Goal: Task Accomplishment & Management: Manage account settings

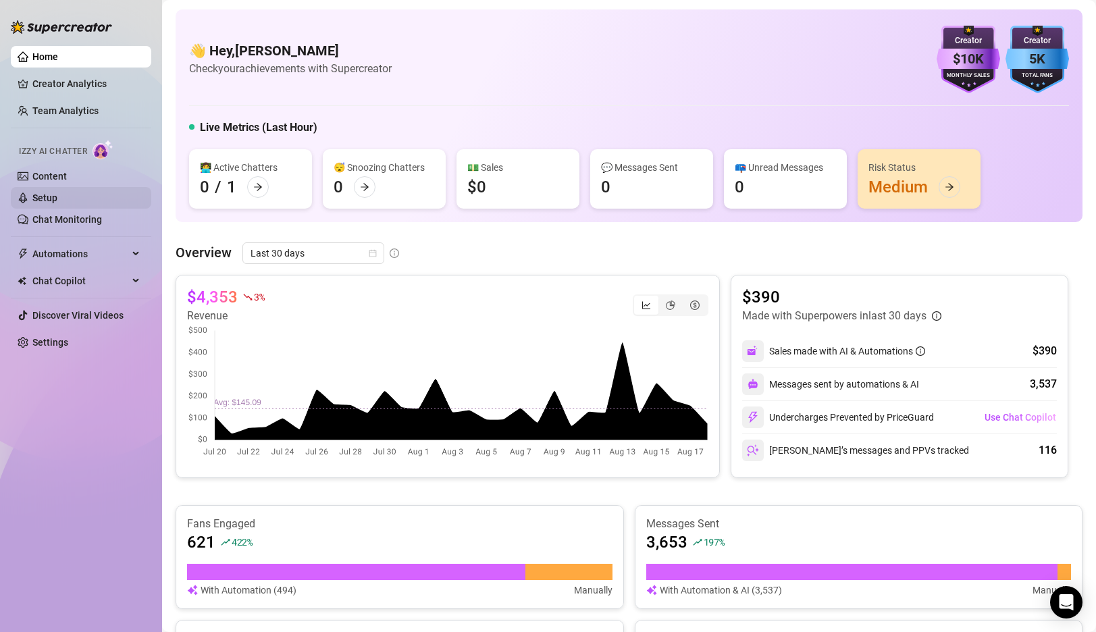
click at [52, 195] on link "Setup" at bounding box center [44, 197] width 25 height 11
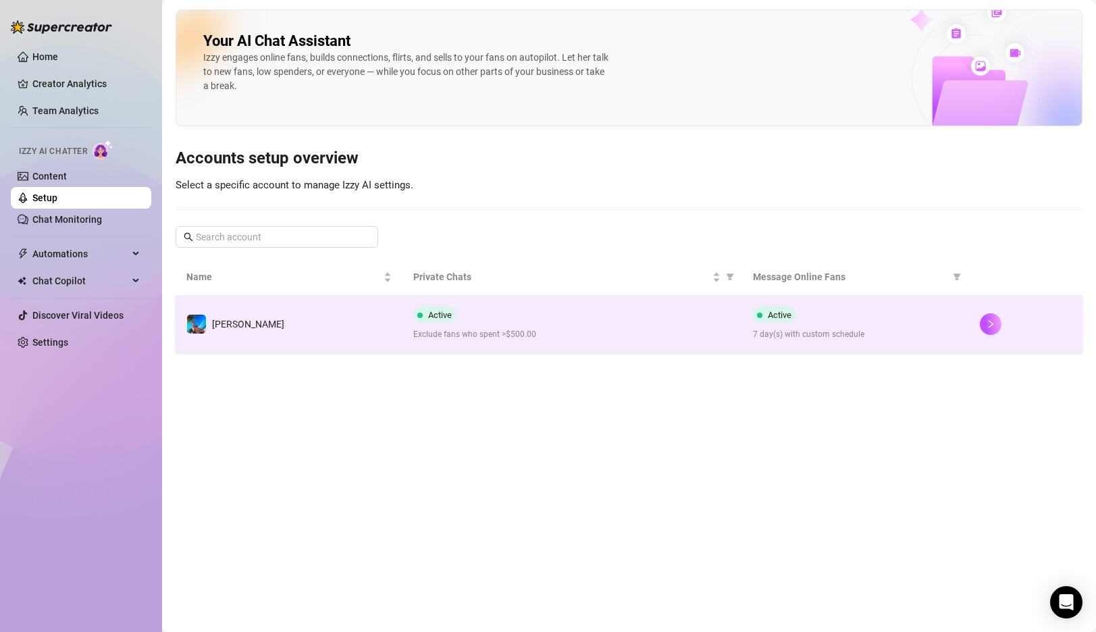
click at [329, 318] on td "[PERSON_NAME]" at bounding box center [289, 324] width 227 height 57
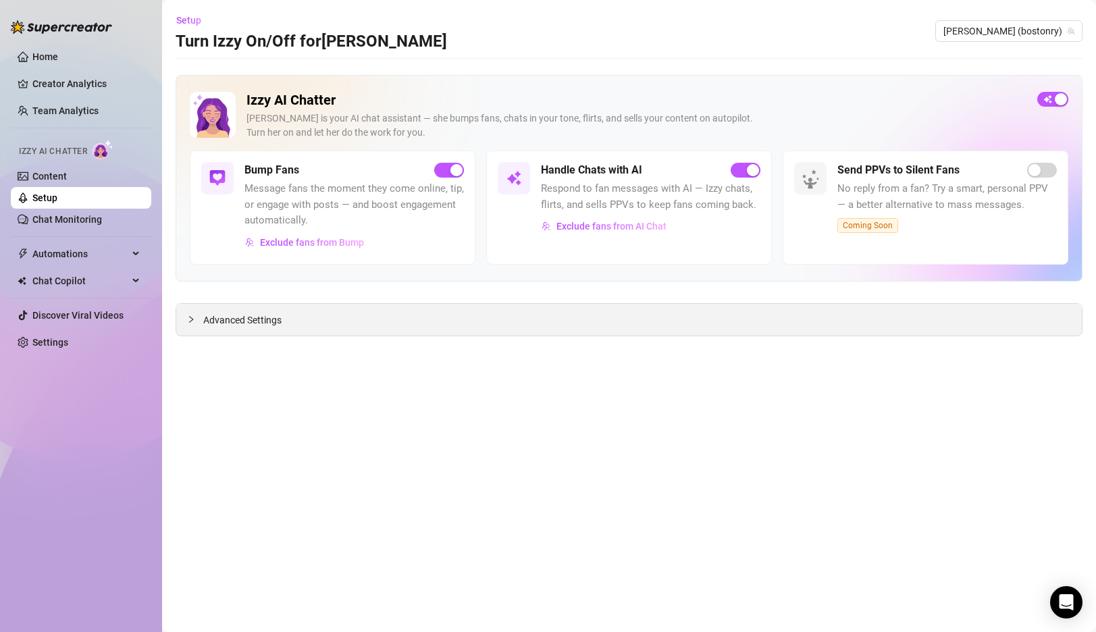
click at [234, 315] on span "Advanced Settings" at bounding box center [242, 320] width 78 height 15
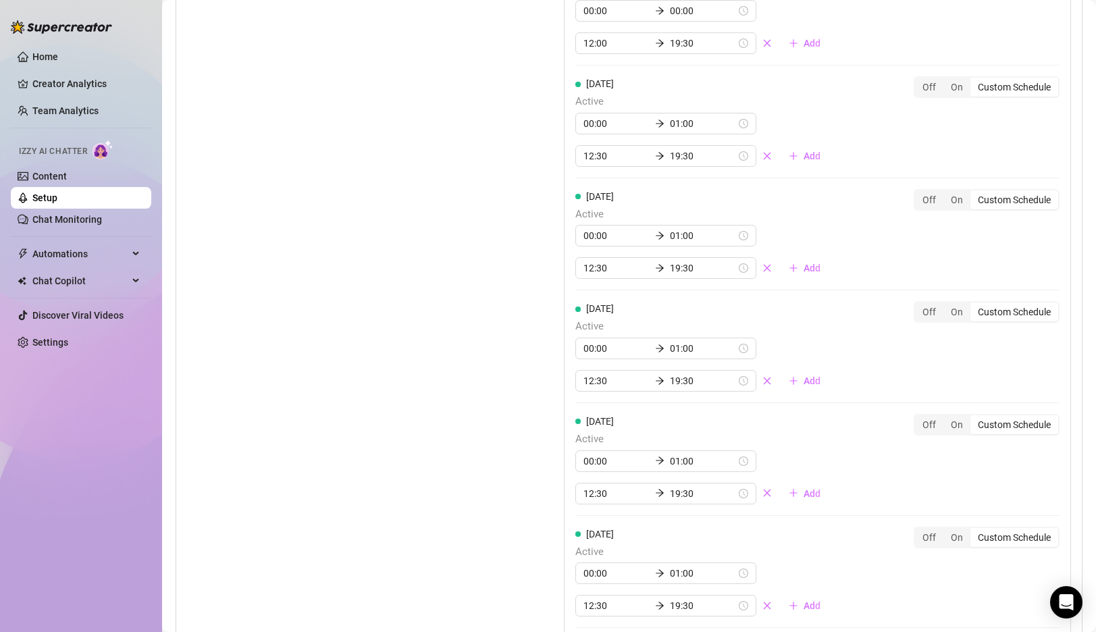
scroll to position [1200, 0]
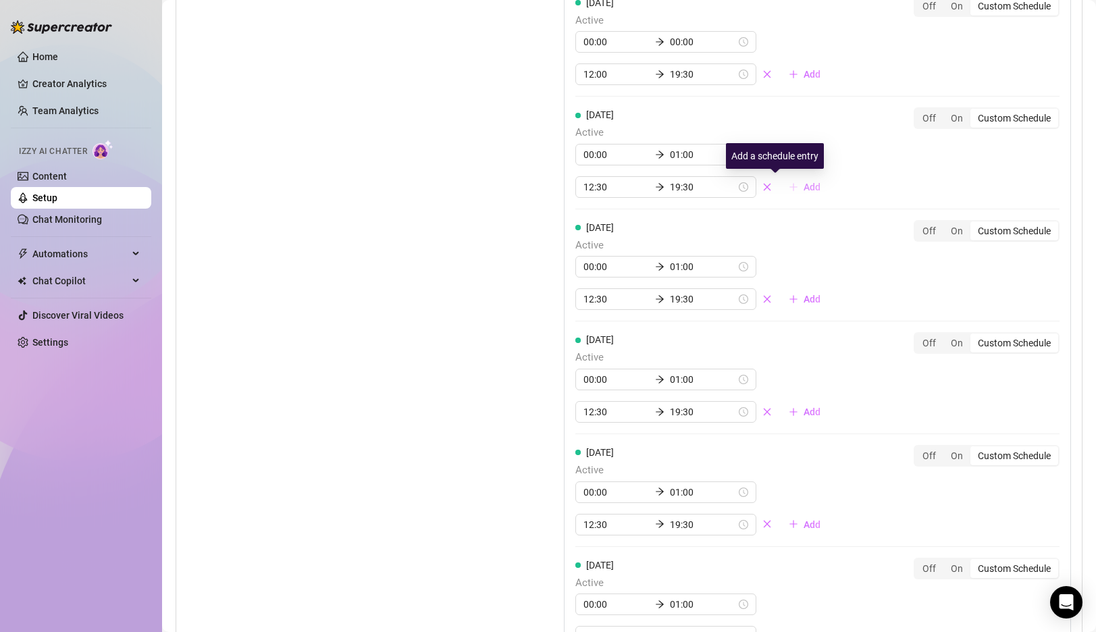
click at [803, 186] on span "Add" at bounding box center [811, 187] width 17 height 11
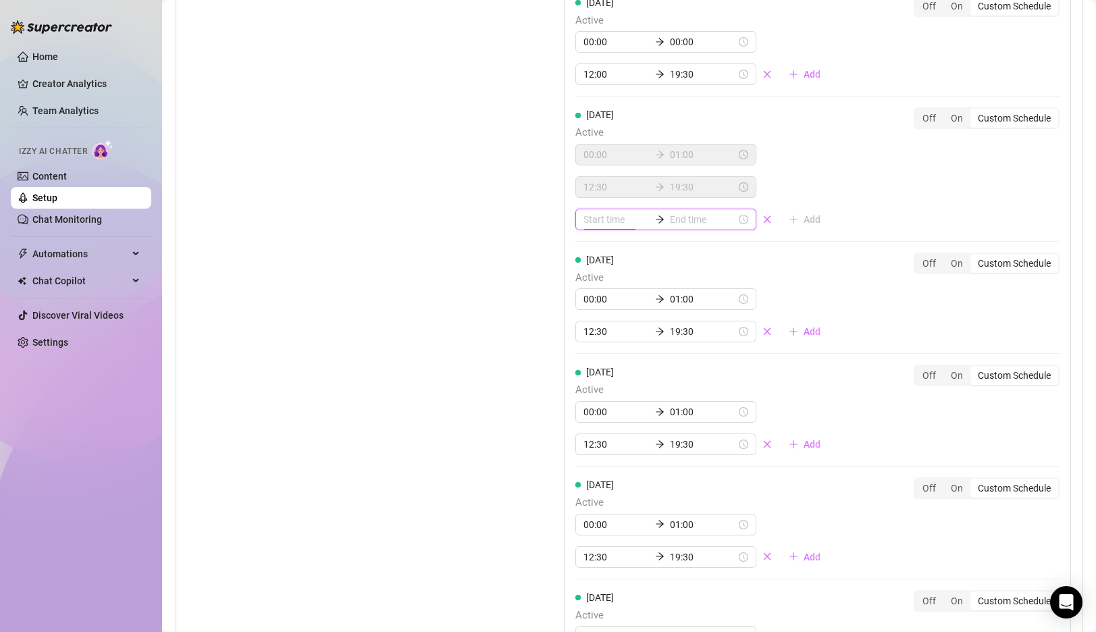
click at [605, 219] on input at bounding box center [616, 219] width 66 height 15
type input "03:00"
click at [593, 312] on div "21" at bounding box center [594, 313] width 32 height 19
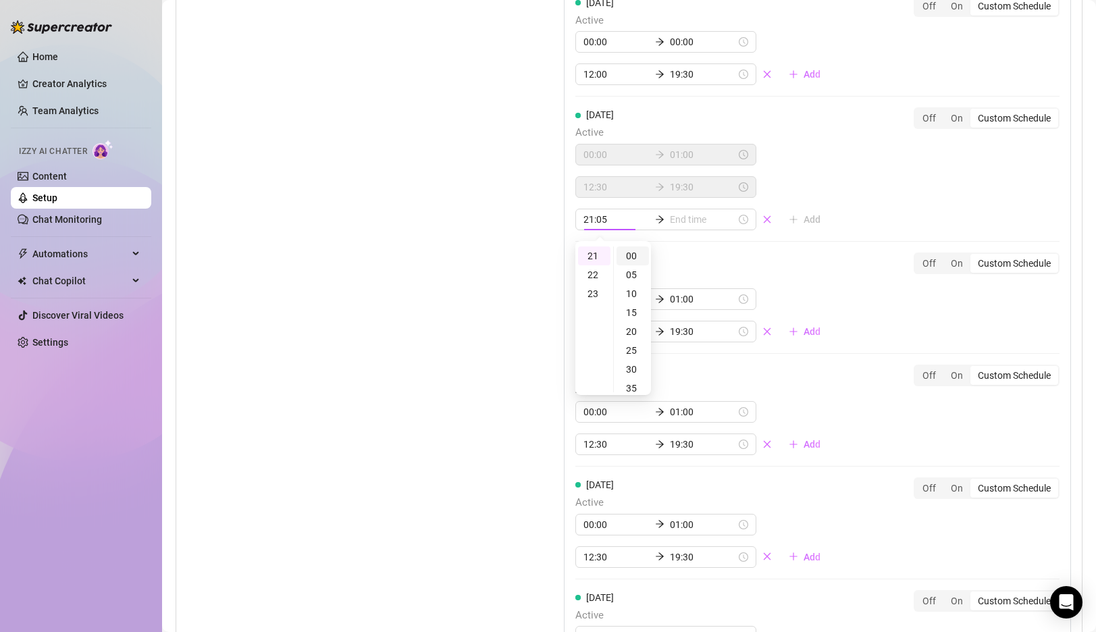
type input "21:00"
click at [635, 256] on div "00" at bounding box center [632, 255] width 32 height 19
click at [678, 222] on input at bounding box center [703, 219] width 66 height 15
type input "21:00"
click at [633, 295] on div "23" at bounding box center [631, 293] width 32 height 19
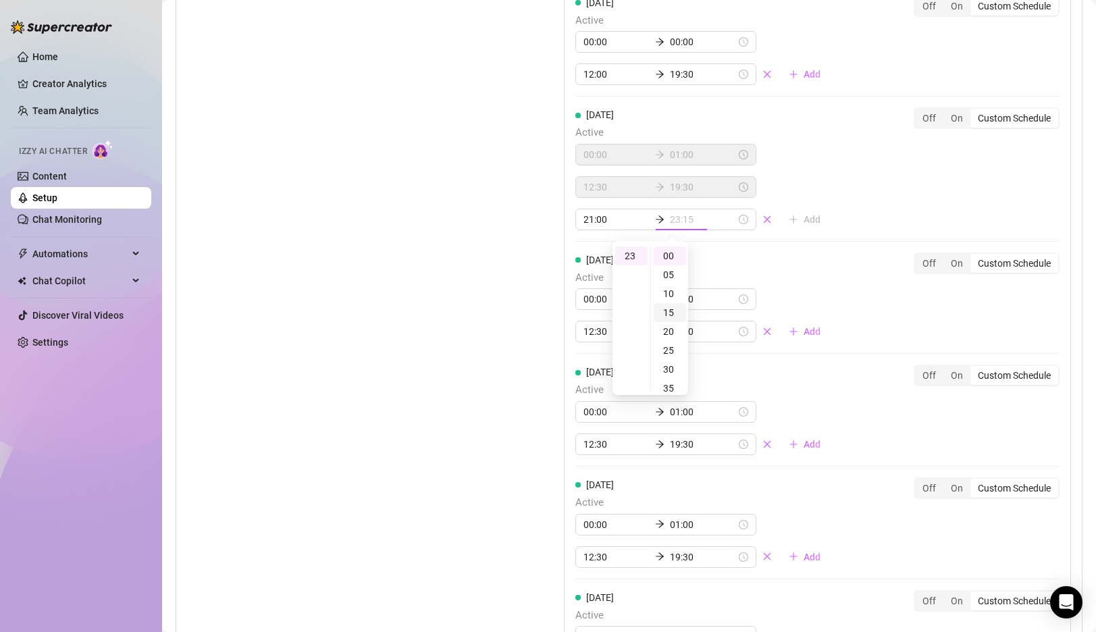
scroll to position [208, 0]
type input "23:55"
click at [669, 255] on div "55" at bounding box center [669, 255] width 32 height 19
click at [455, 251] on div "Set Active Hours (Izzy Availability) Set specific hours when Izzy engaging with…" at bounding box center [341, 335] width 309 height 928
click at [585, 219] on input "21:00" at bounding box center [616, 219] width 66 height 15
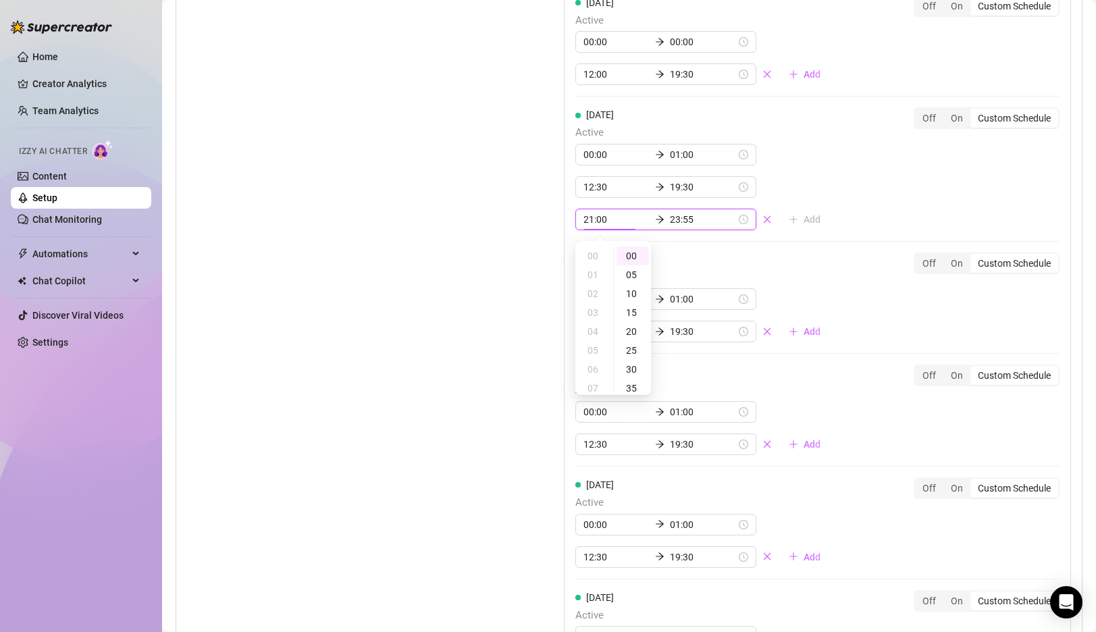
scroll to position [397, 0]
click at [631, 266] on div "30" at bounding box center [632, 272] width 32 height 19
type input "21:30"
click at [456, 265] on div "Set Active Hours (Izzy Availability) Set specific hours when Izzy engaging with…" at bounding box center [341, 335] width 309 height 928
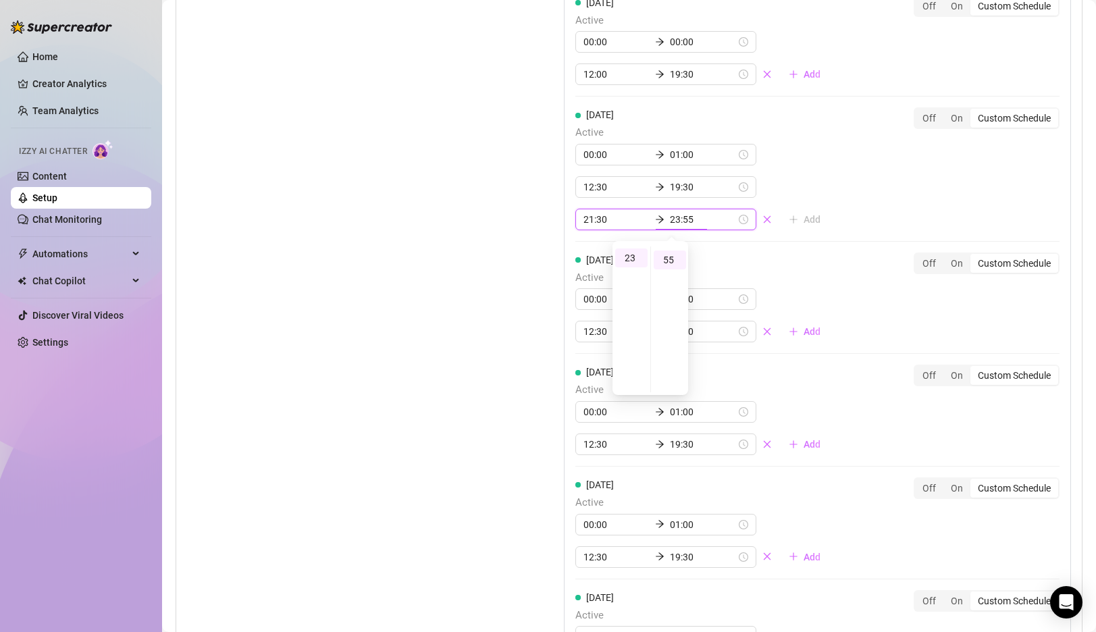
scroll to position [208, 0]
click at [454, 292] on div "Set Active Hours (Izzy Availability) Set specific hours when Izzy engaging with…" at bounding box center [341, 335] width 309 height 928
click at [58, 52] on link "Home" at bounding box center [45, 56] width 26 height 11
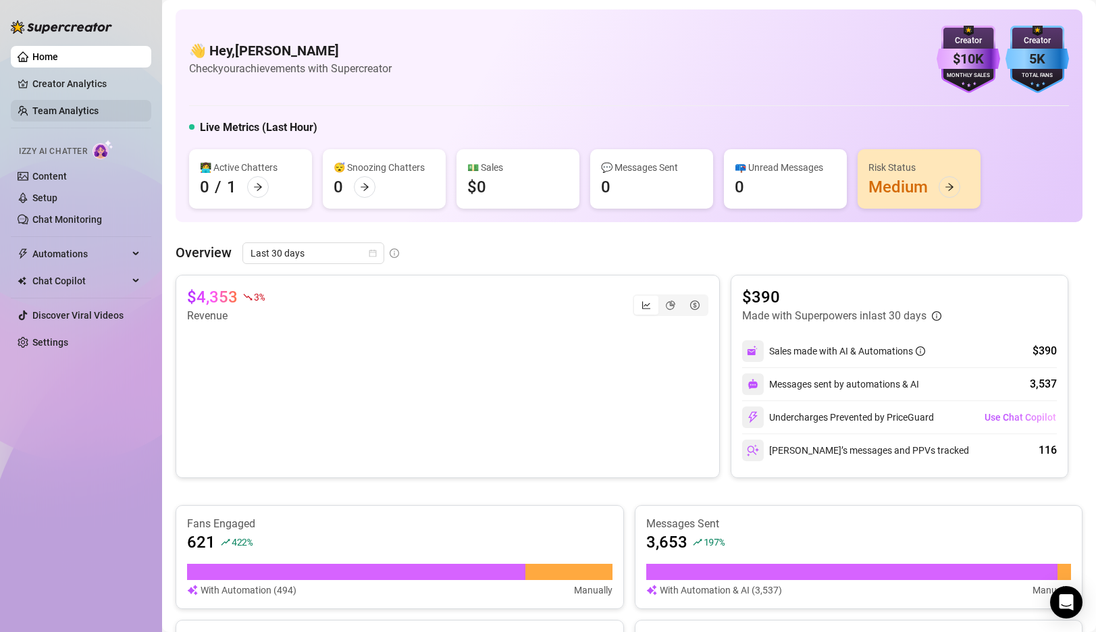
click at [61, 116] on link "Team Analytics" at bounding box center [65, 110] width 66 height 11
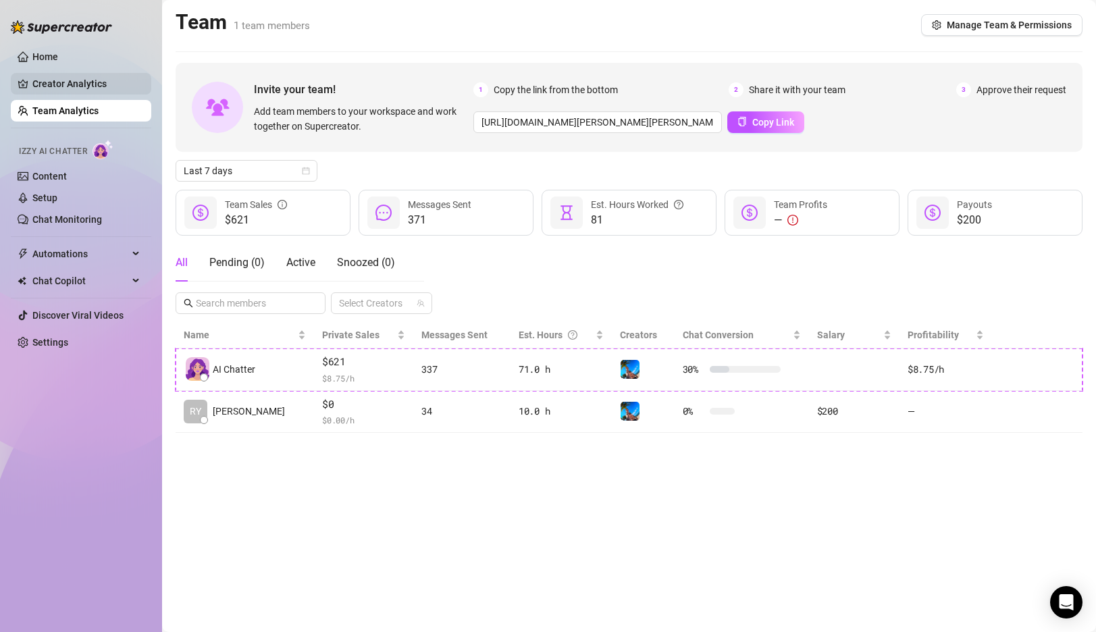
click at [80, 78] on link "Creator Analytics" at bounding box center [86, 84] width 108 height 22
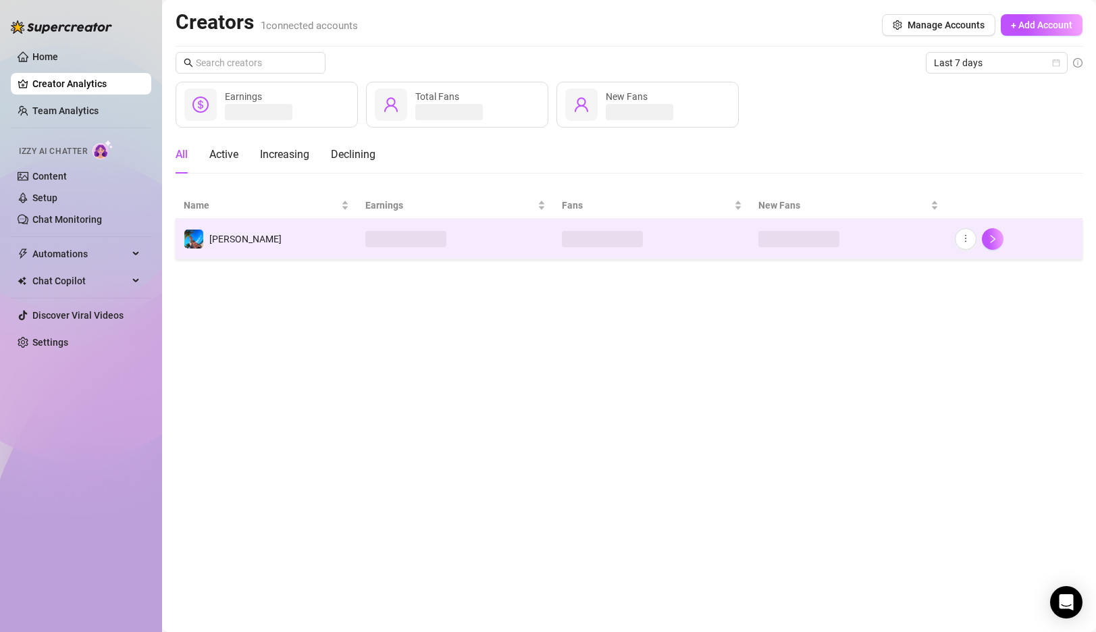
click at [482, 239] on td at bounding box center [455, 239] width 196 height 41
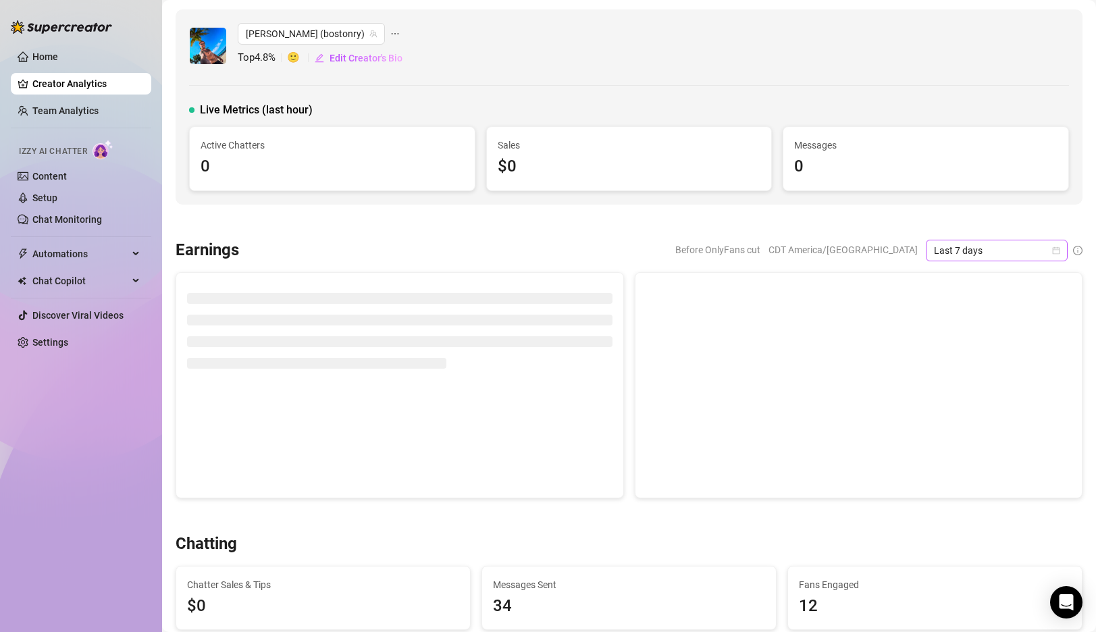
click at [1052, 248] on icon "calendar" at bounding box center [1056, 250] width 8 height 8
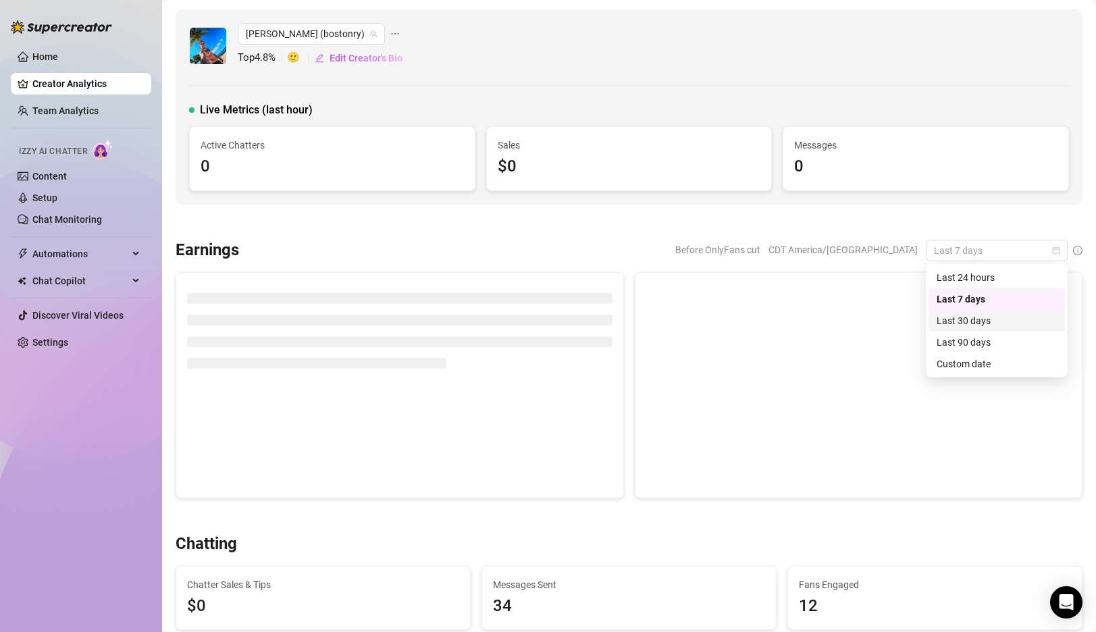
click at [963, 315] on div "Last 30 days" at bounding box center [996, 320] width 120 height 15
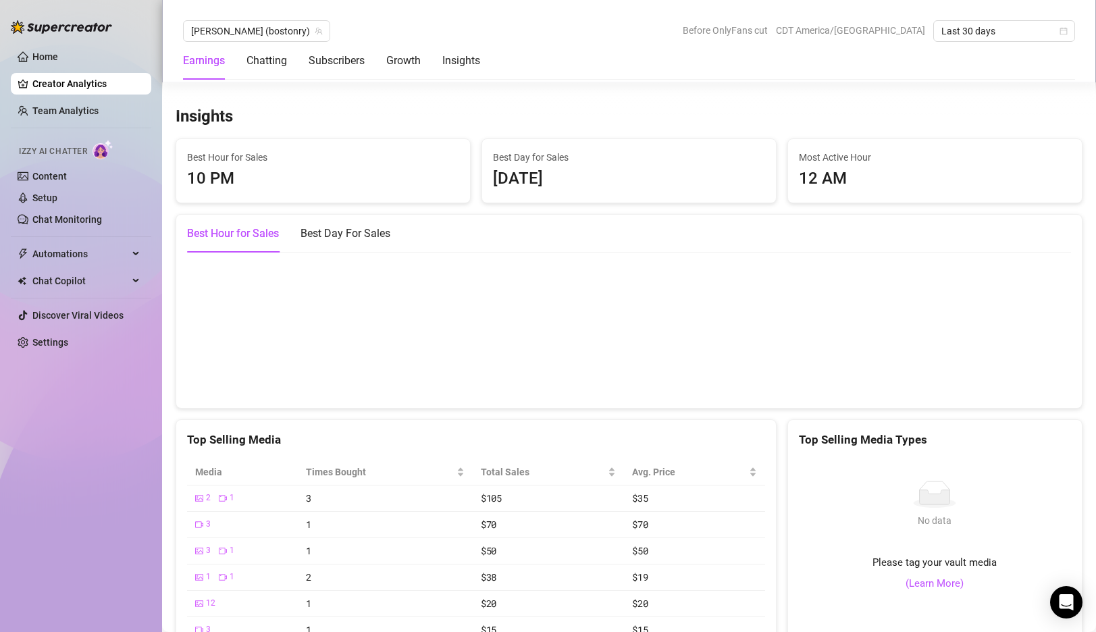
scroll to position [2047, 0]
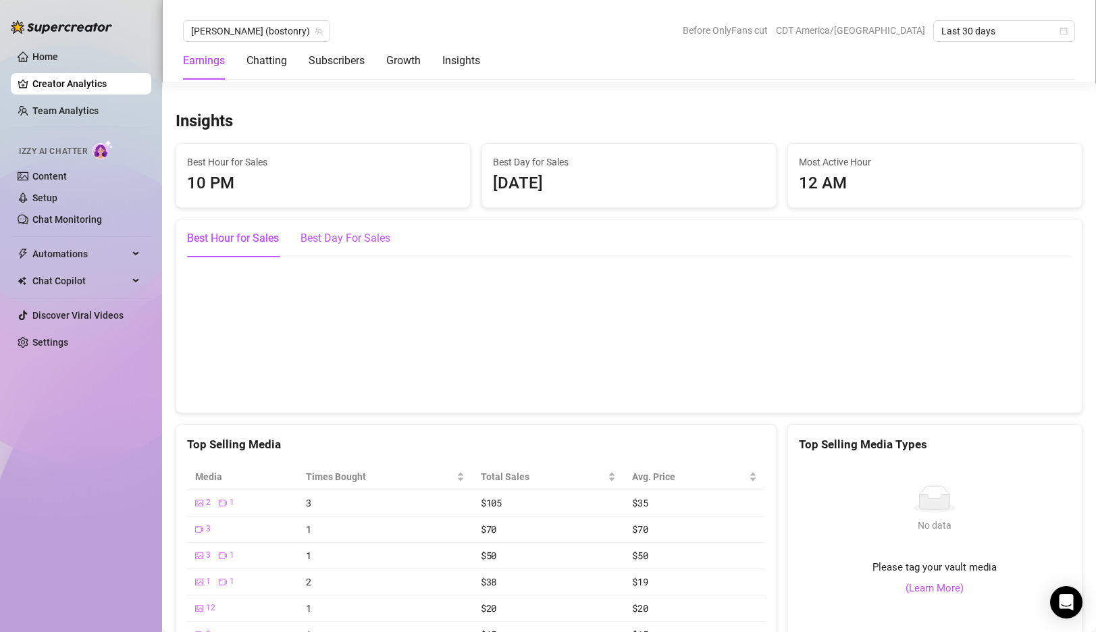
click at [352, 236] on div "Best Day For Sales" at bounding box center [345, 238] width 90 height 16
click at [246, 248] on div "Best Hour for Sales" at bounding box center [233, 238] width 92 height 38
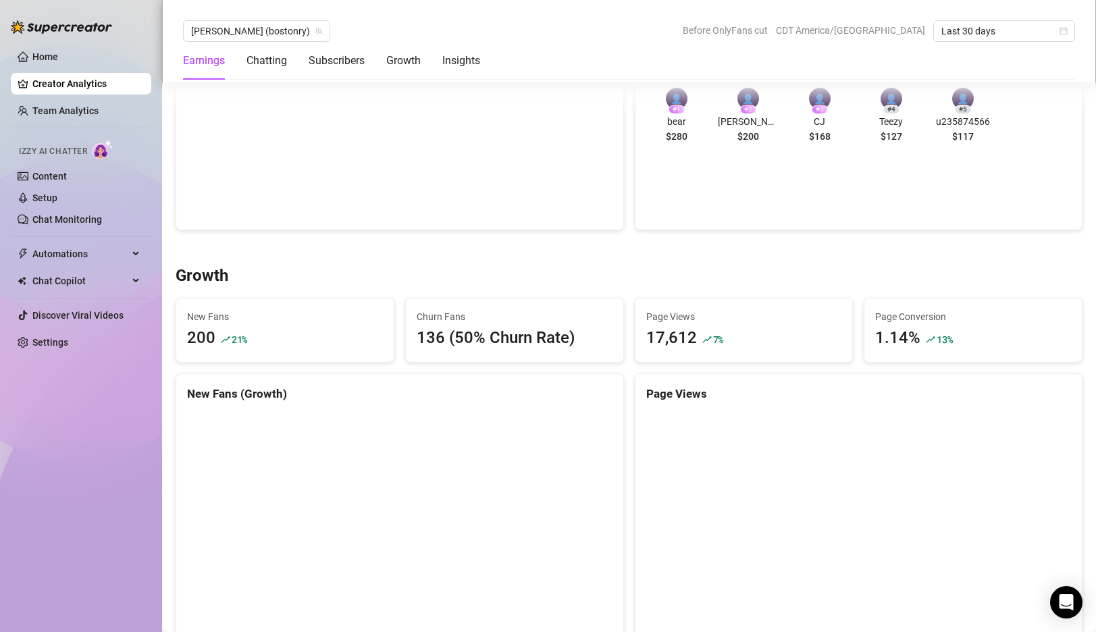
scroll to position [932, 0]
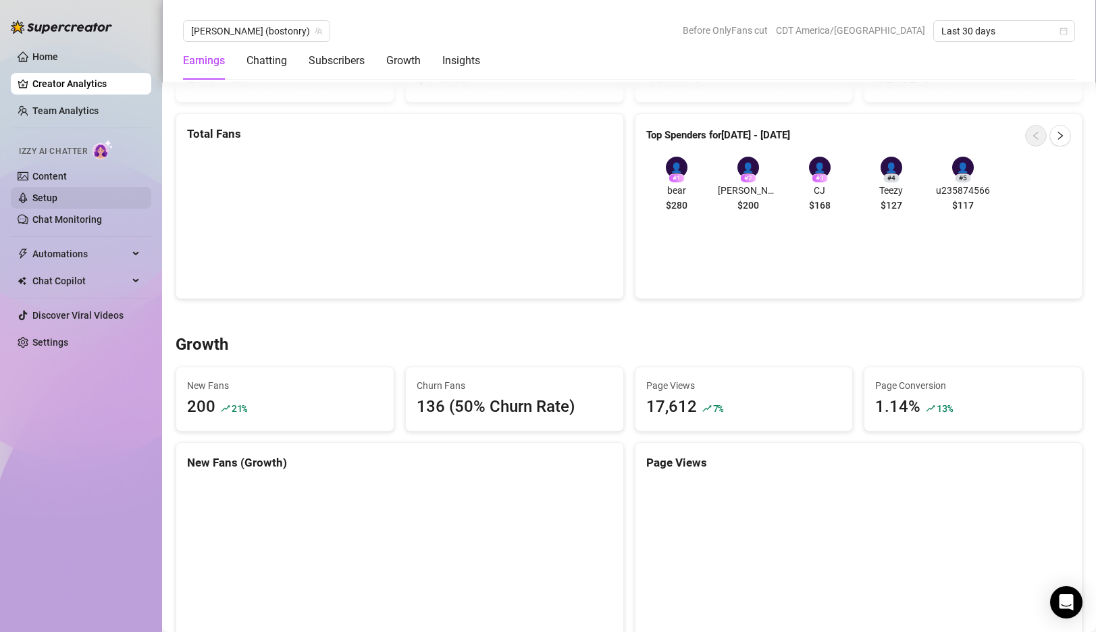
click at [57, 192] on link "Setup" at bounding box center [44, 197] width 25 height 11
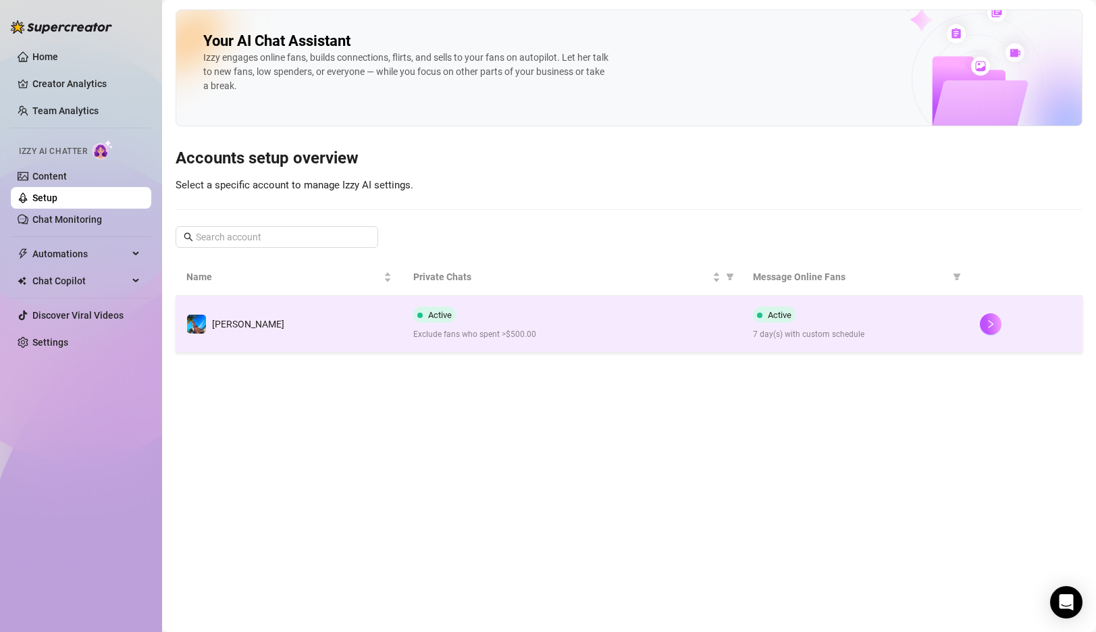
click at [466, 316] on div "Active Exclude fans who spent >$500.00" at bounding box center [572, 323] width 319 height 34
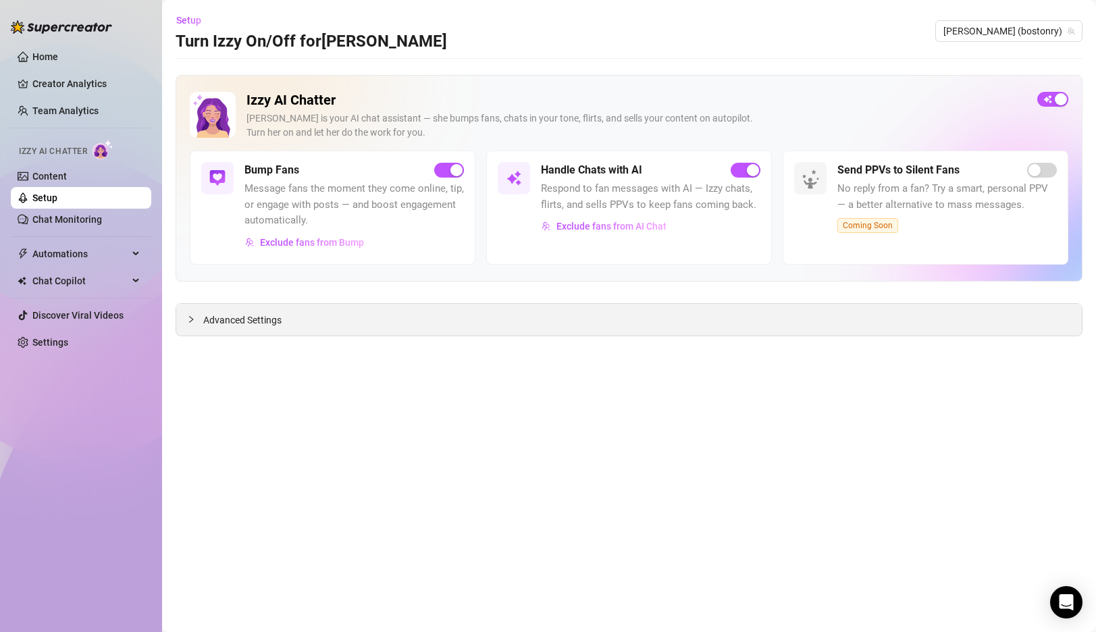
click at [222, 320] on span "Advanced Settings" at bounding box center [242, 320] width 78 height 15
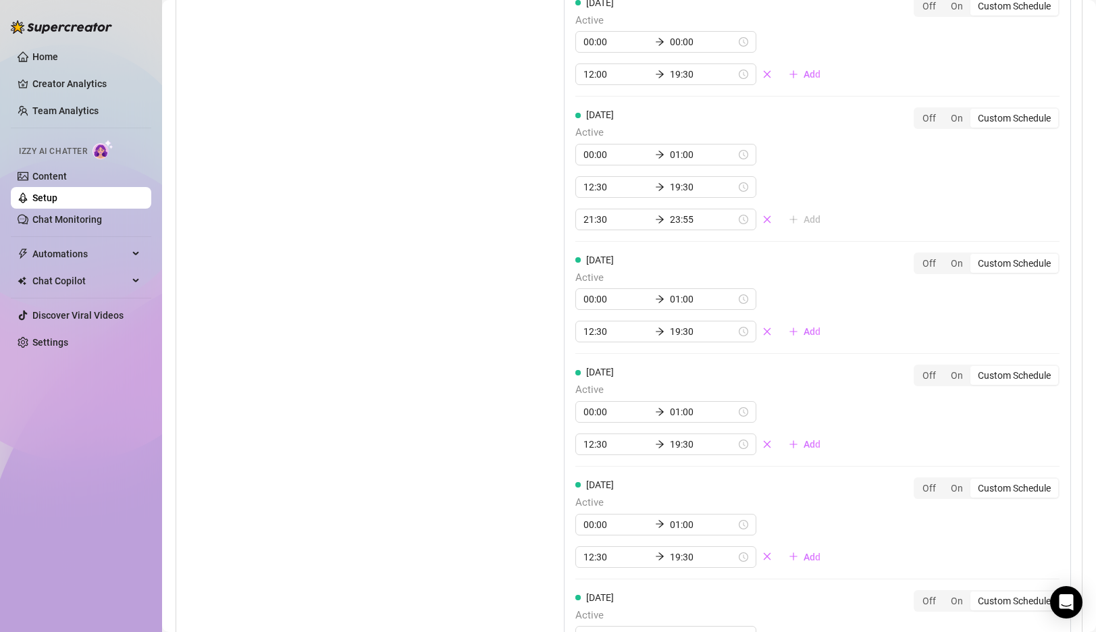
scroll to position [1117, 0]
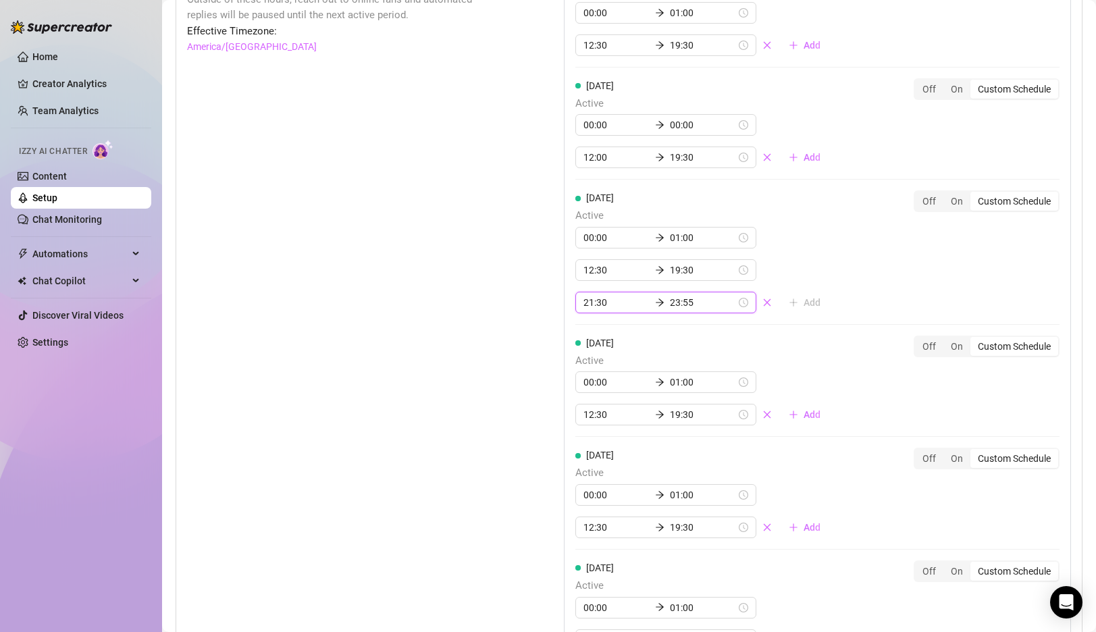
click at [601, 300] on input "21:30" at bounding box center [616, 302] width 66 height 15
click at [631, 362] on div "05" at bounding box center [632, 357] width 32 height 19
type input "21:05"
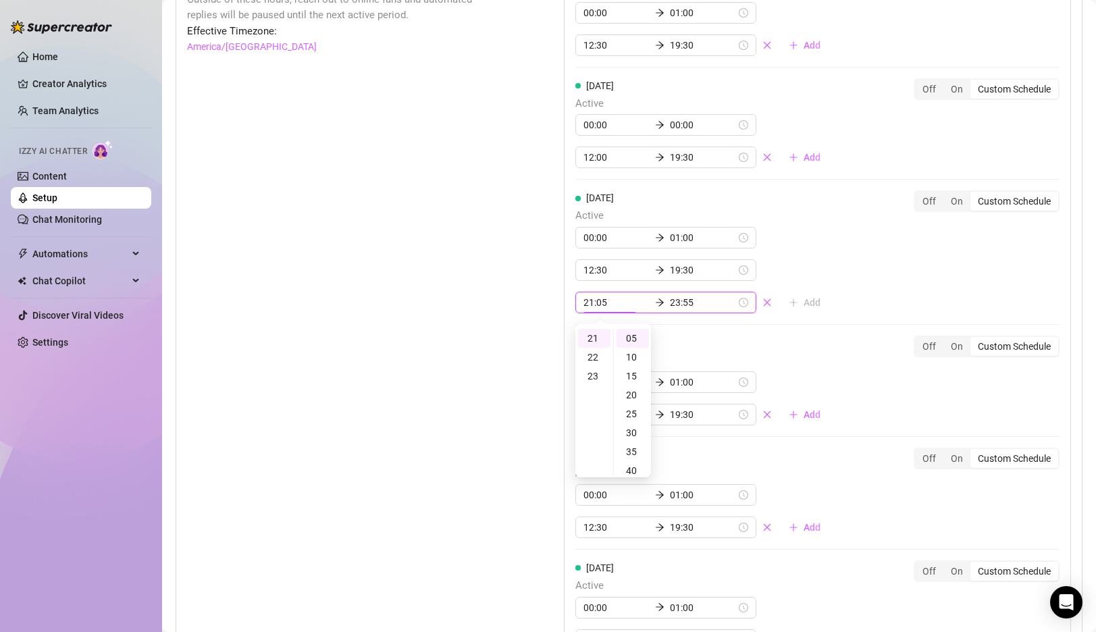
scroll to position [200, 0]
click at [458, 367] on div "Set Active Hours (Izzy Availability) Set specific hours when Izzy engaging with…" at bounding box center [341, 418] width 309 height 928
click at [433, 343] on div "Set Active Hours (Izzy Availability) Set specific hours when Izzy engaging with…" at bounding box center [341, 418] width 309 height 928
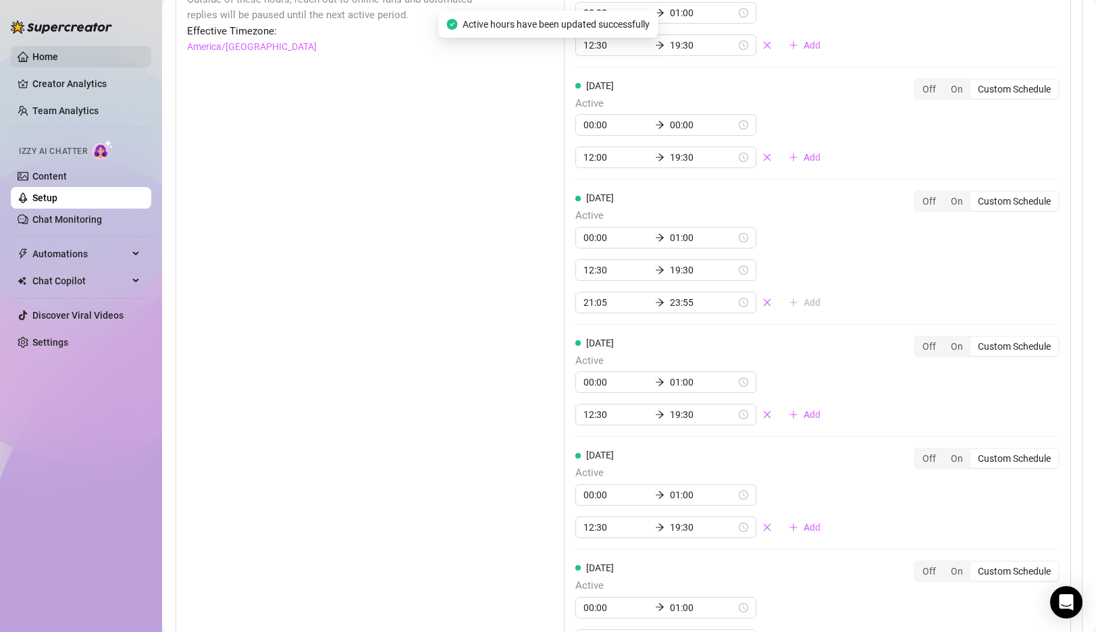
click at [49, 51] on link "Home" at bounding box center [45, 56] width 26 height 11
